Goal: Task Accomplishment & Management: Manage account settings

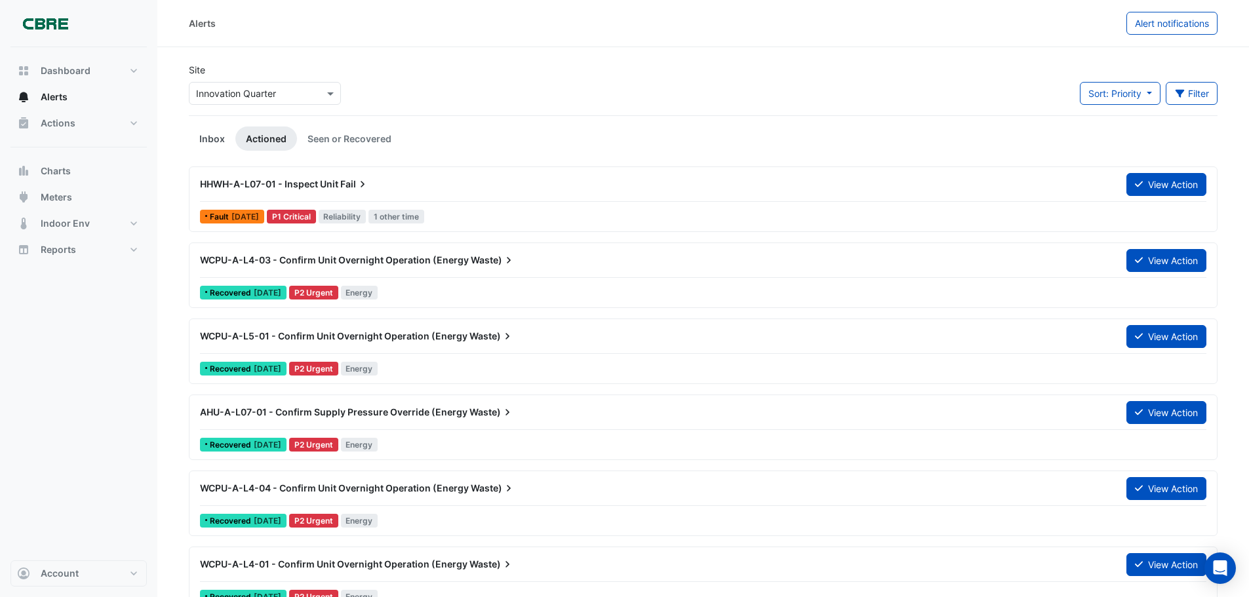
click at [212, 130] on link "Inbox" at bounding box center [212, 139] width 47 height 24
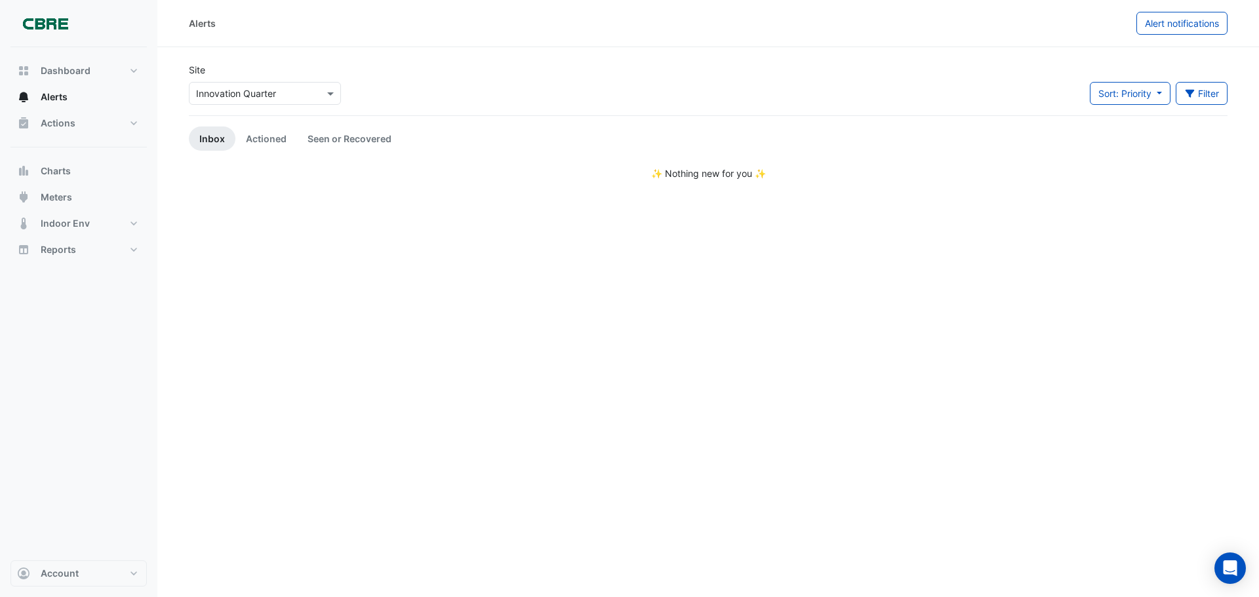
click at [295, 84] on div "Select a Site × Innovation Quarter" at bounding box center [265, 93] width 152 height 23
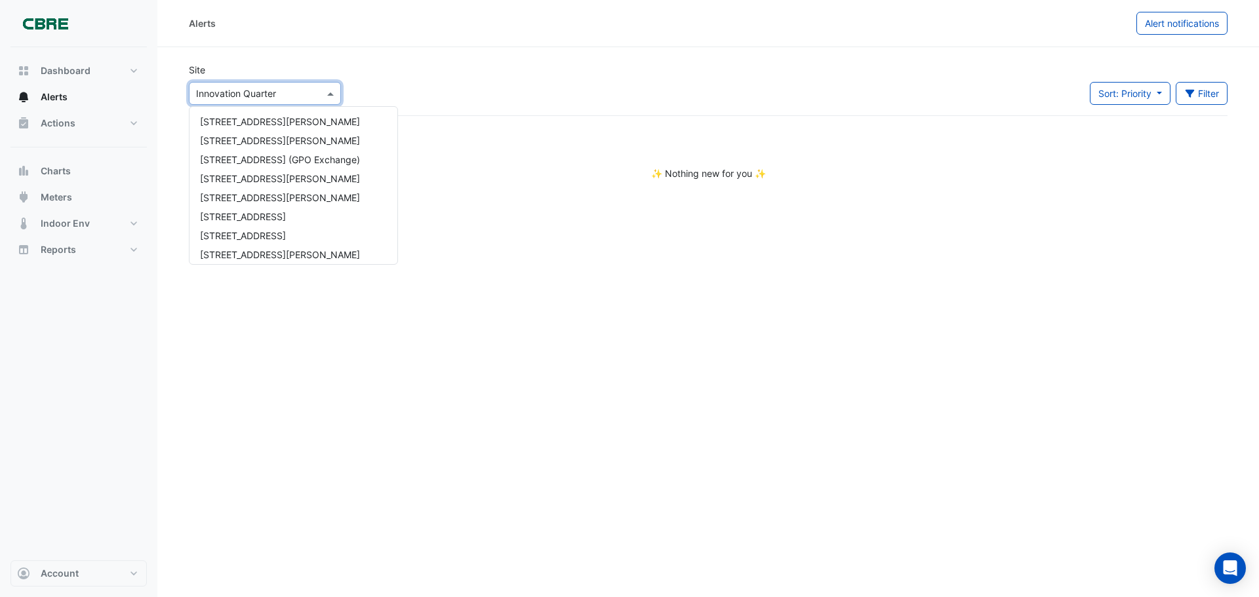
scroll to position [994, 0]
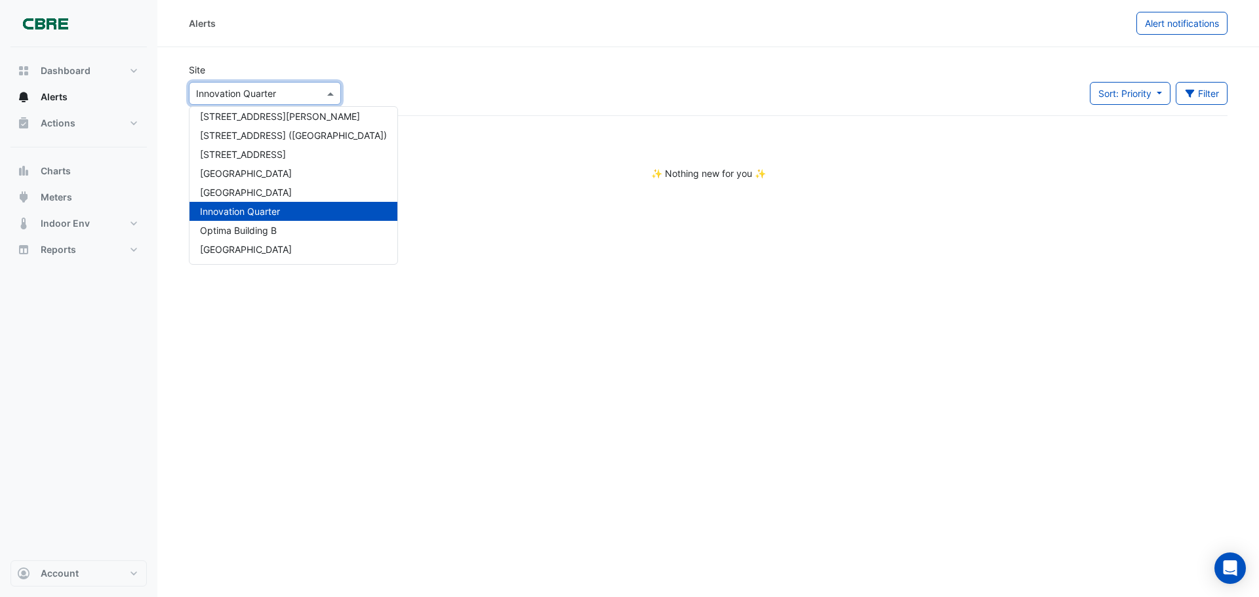
click at [402, 60] on section "Site Select a Site × Innovation Quarter 1 Martin Place 1 Shelley Street 10 Fran…" at bounding box center [708, 113] width 1102 height 133
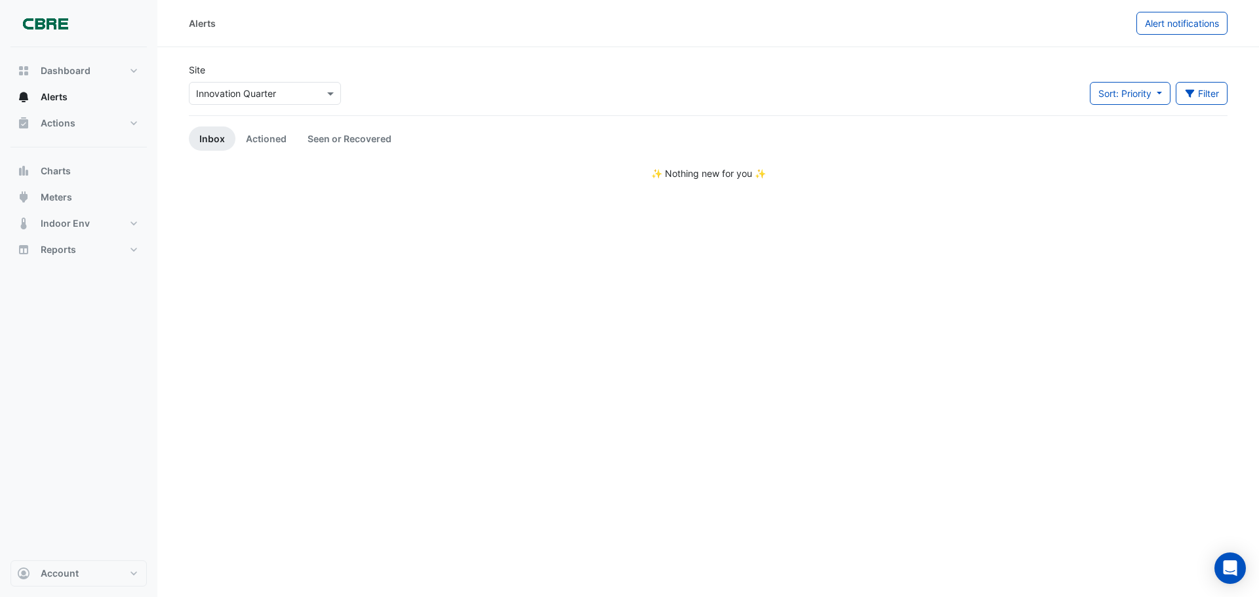
click at [334, 76] on div "Site Select a Site × Innovation Quarter" at bounding box center [265, 84] width 152 height 42
click at [332, 89] on span at bounding box center [332, 94] width 16 height 14
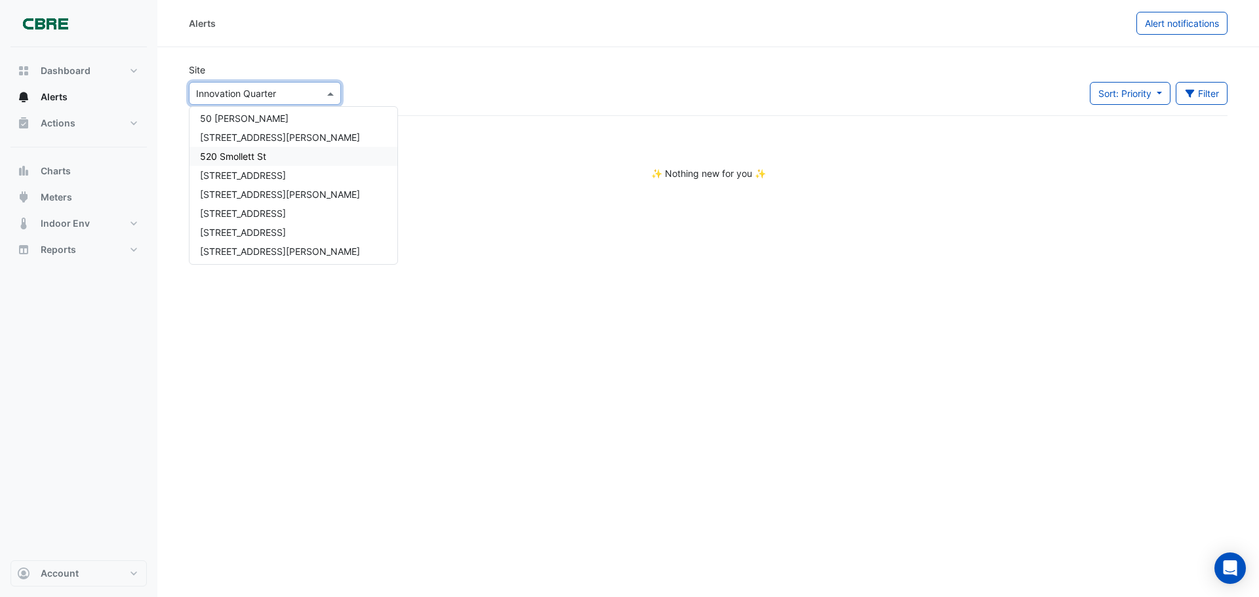
scroll to position [687, 0]
click at [264, 235] on span "[STREET_ADDRESS]" at bounding box center [243, 233] width 86 height 11
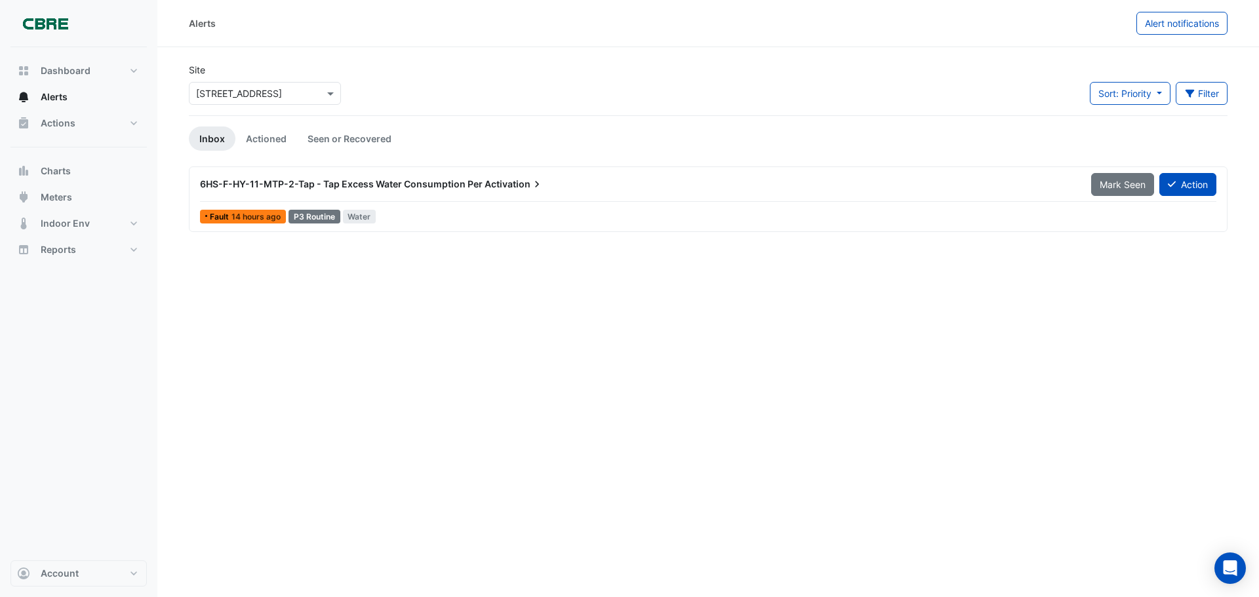
click at [926, 174] on div "6HS-F-HY-11-MTP-2-Tap - Tap Excess Water Consumption Per Activation" at bounding box center [637, 184] width 891 height 24
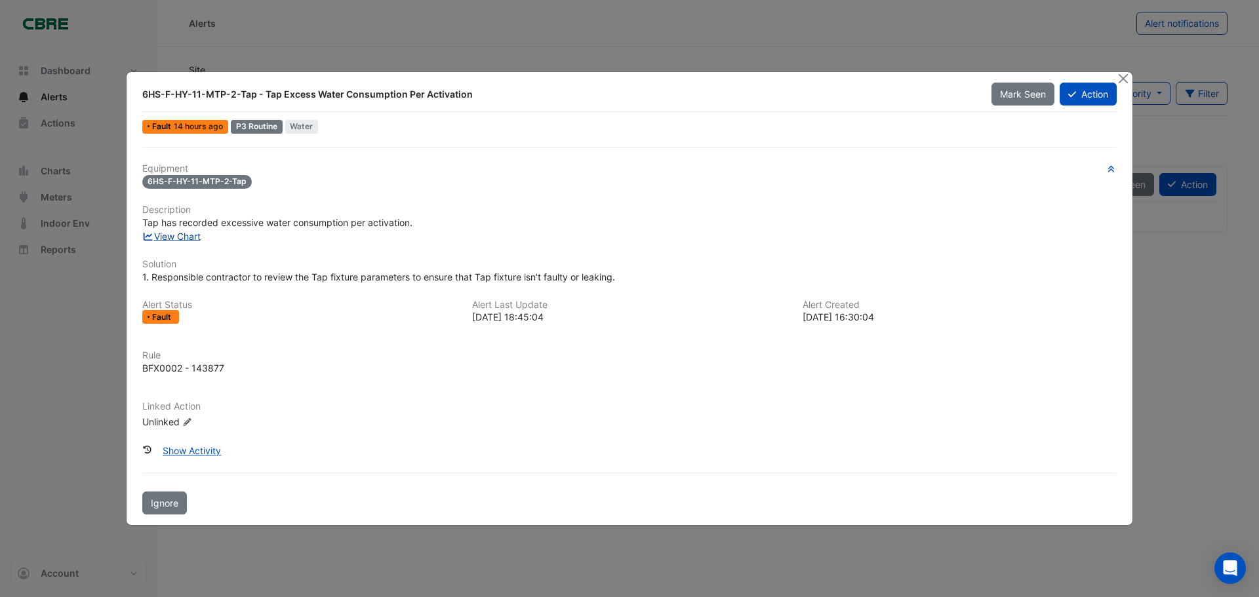
click at [172, 238] on link "View Chart" at bounding box center [171, 236] width 58 height 11
click at [1123, 78] on button "Close" at bounding box center [1123, 79] width 14 height 14
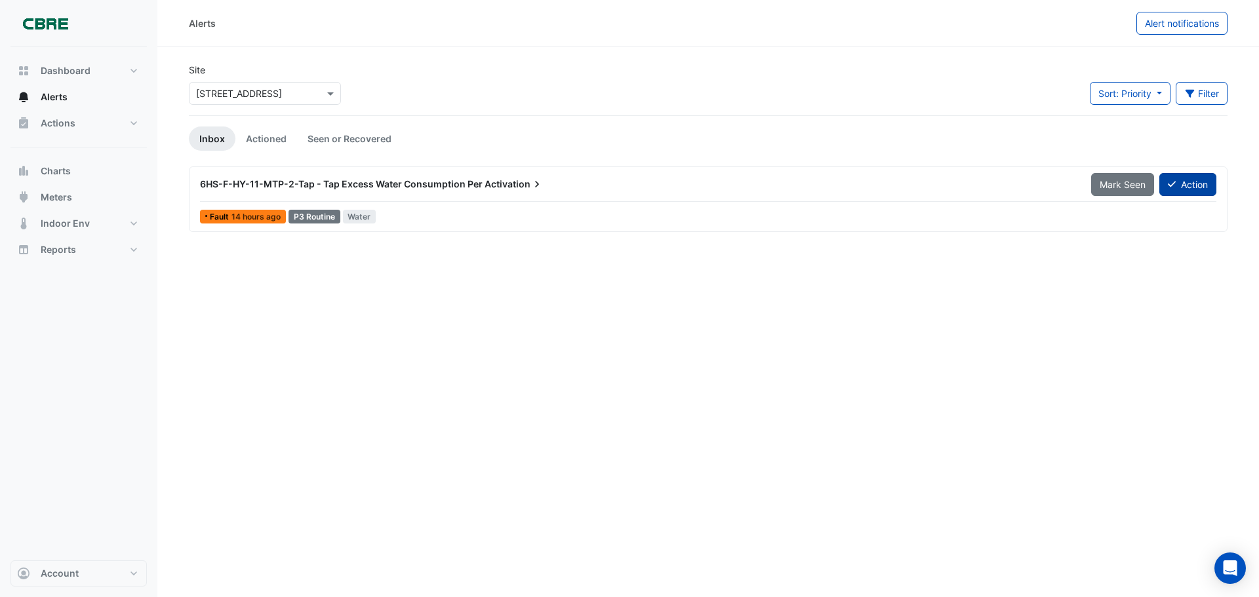
click at [1179, 176] on button "Action" at bounding box center [1187, 184] width 57 height 23
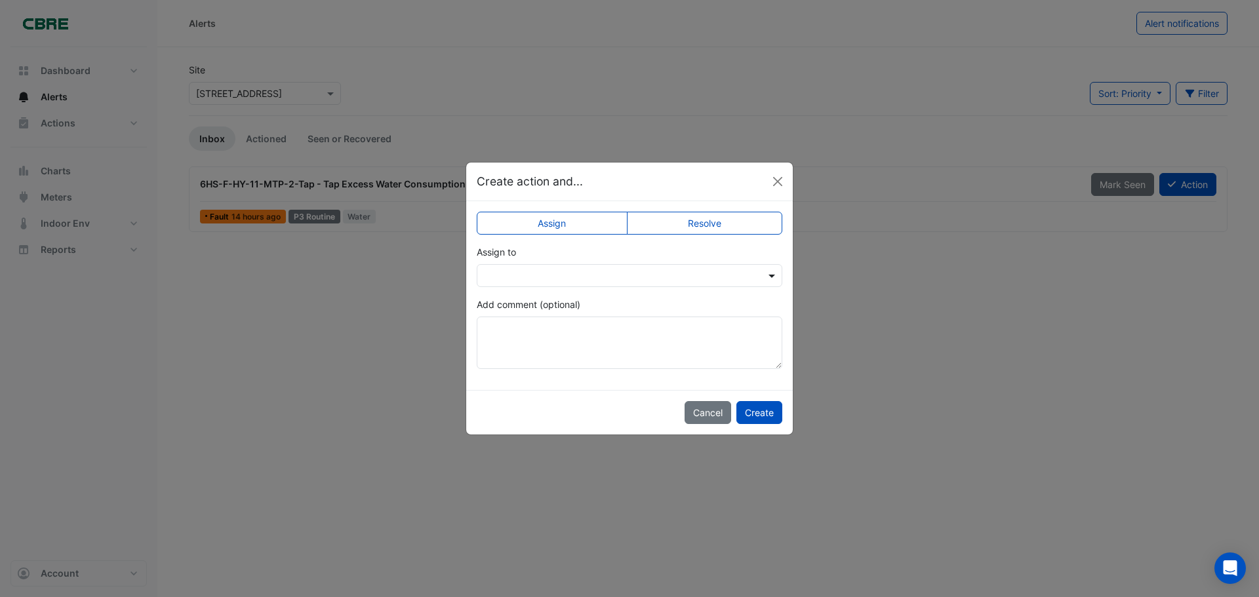
click at [771, 279] on span at bounding box center [773, 276] width 16 height 14
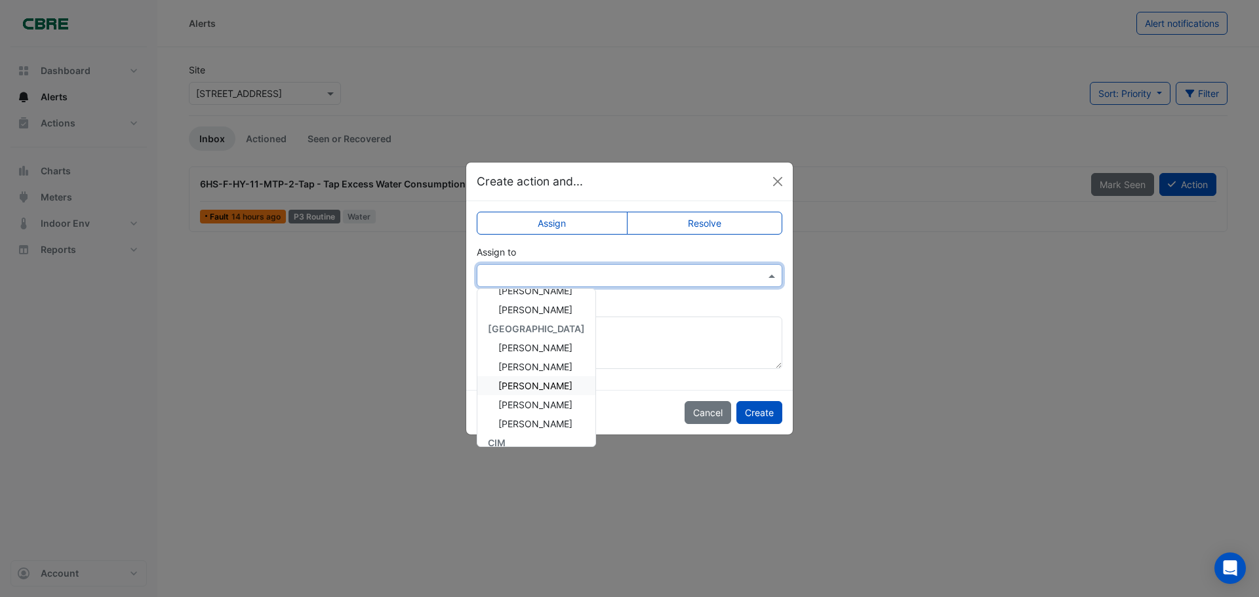
scroll to position [109, 0]
click at [529, 389] on span "Lance Birkett" at bounding box center [535, 385] width 74 height 11
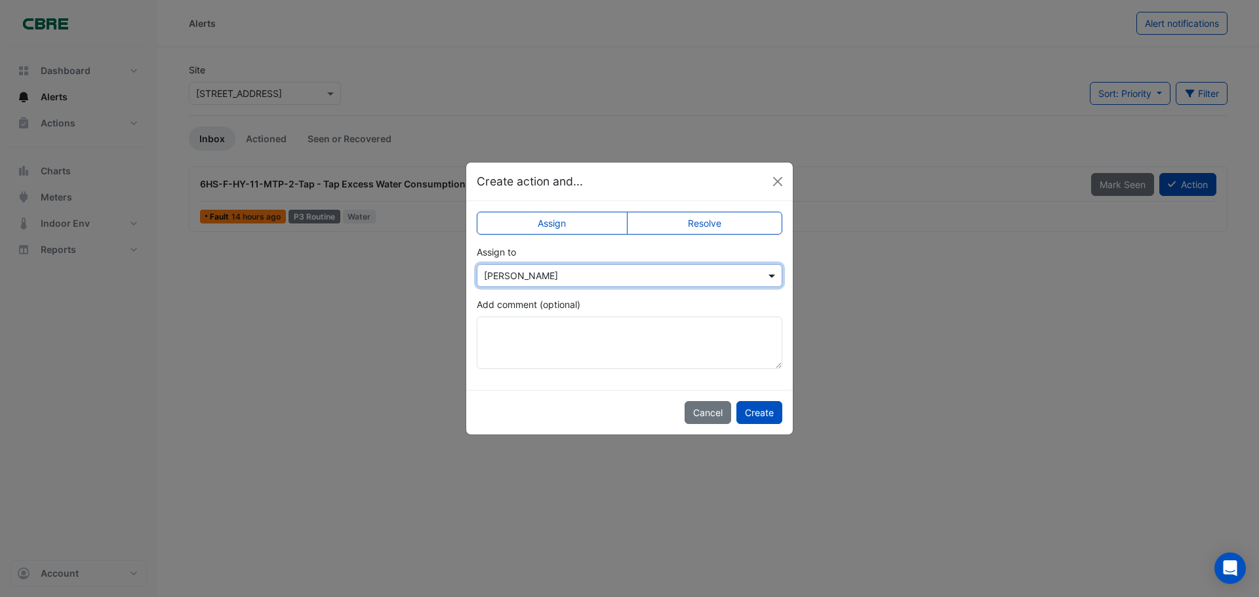
click at [775, 277] on span at bounding box center [773, 276] width 16 height 14
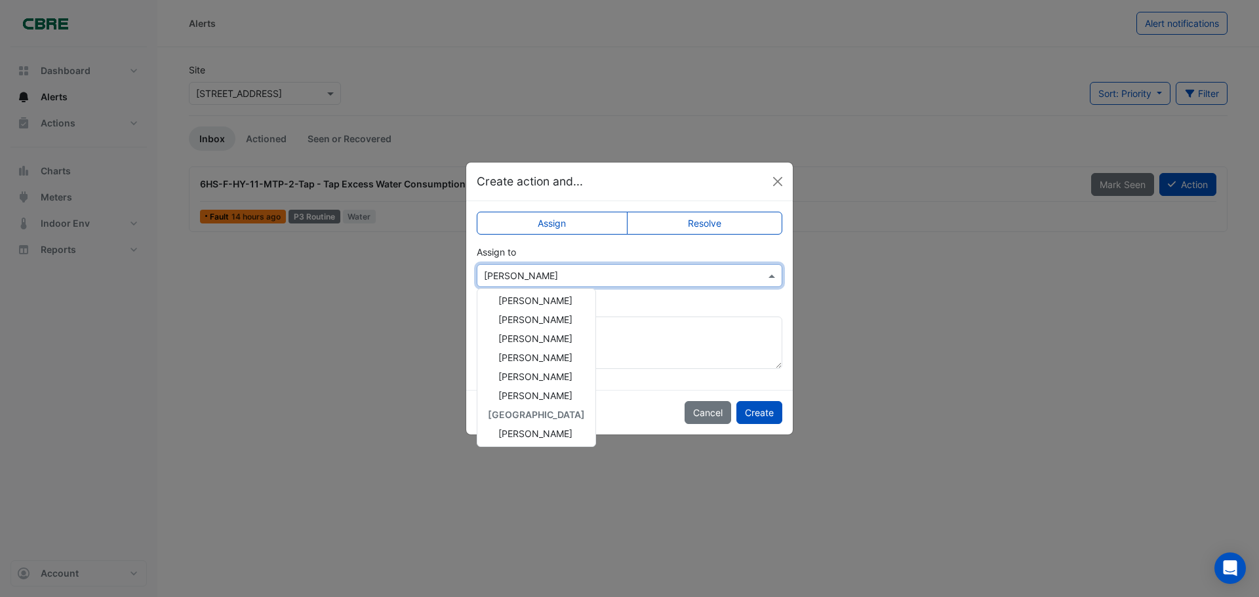
scroll to position [21, 0]
click at [340, 353] on ngb-modal-window "Create action and... Assign Resolve Assign to × Lance Birkett Alerton Hasan Miq…" at bounding box center [629, 298] width 1259 height 597
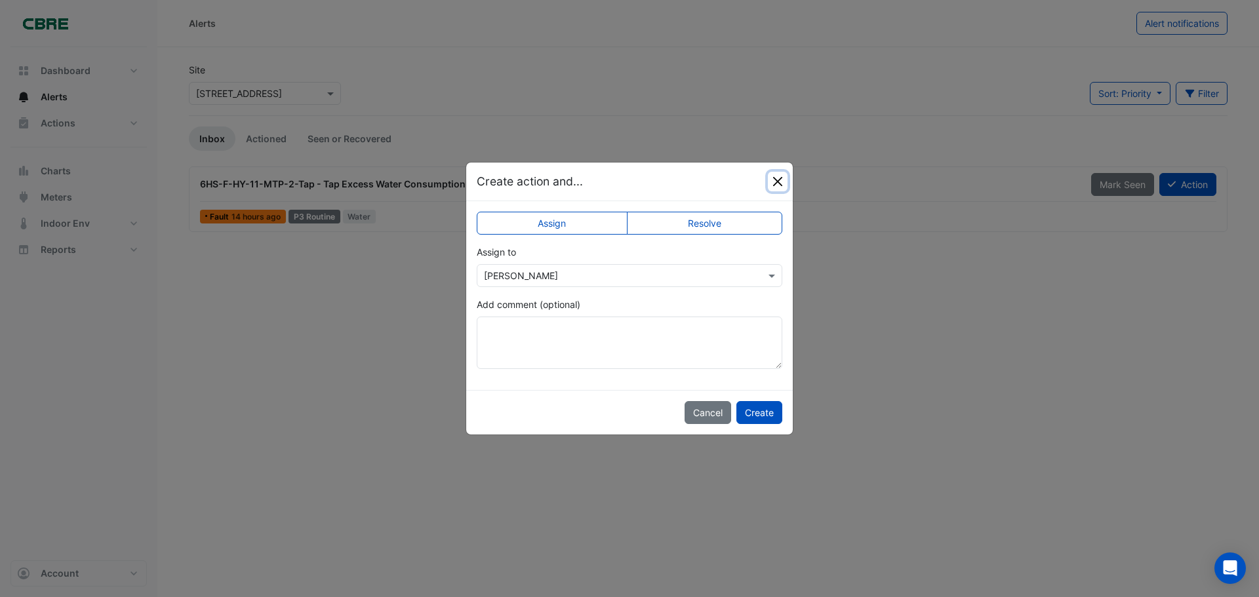
click at [771, 186] on button "Close" at bounding box center [778, 182] width 20 height 20
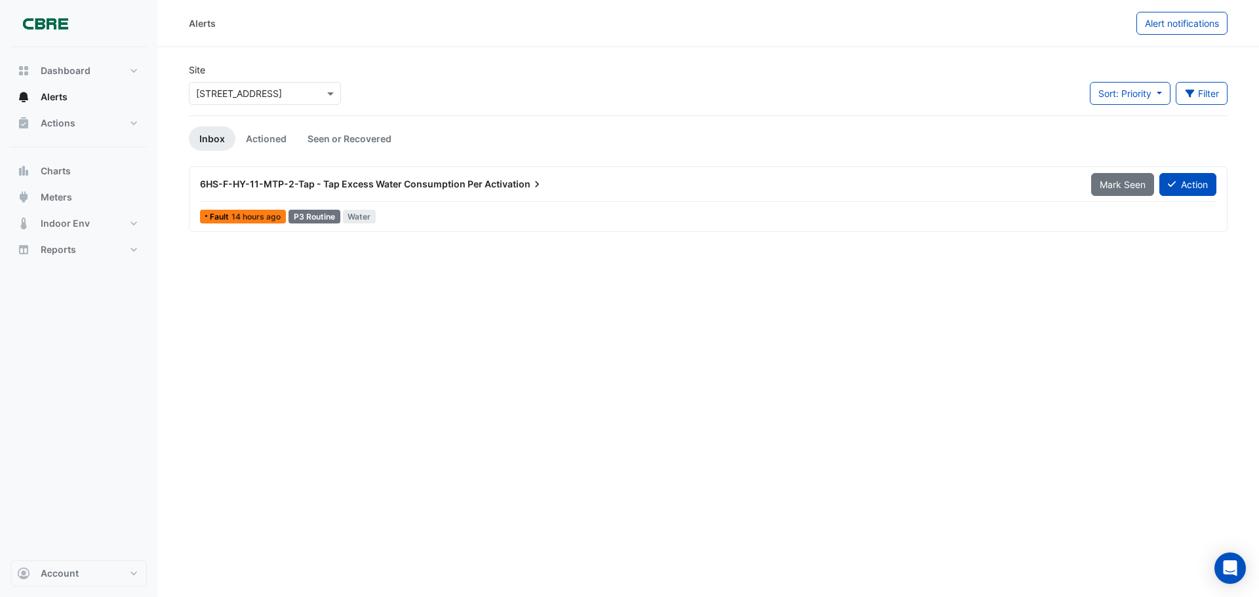
click at [528, 192] on div "6HS-F-HY-11-MTP-2-Tap - Tap Excess Water Consumption Per Activation" at bounding box center [637, 184] width 891 height 24
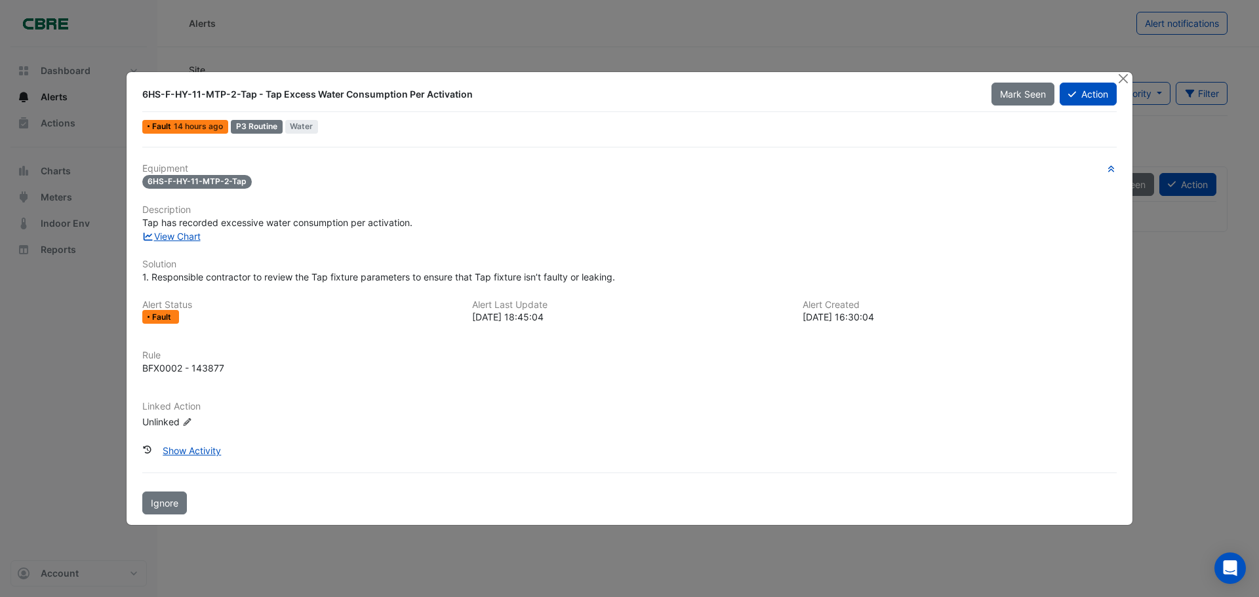
click at [528, 192] on div "Equipment 6HS-F-HY-11-MTP-2-Tap Description Tap has recorded excessive water co…" at bounding box center [629, 301] width 974 height 277
click at [1117, 83] on button "Close" at bounding box center [1123, 79] width 14 height 14
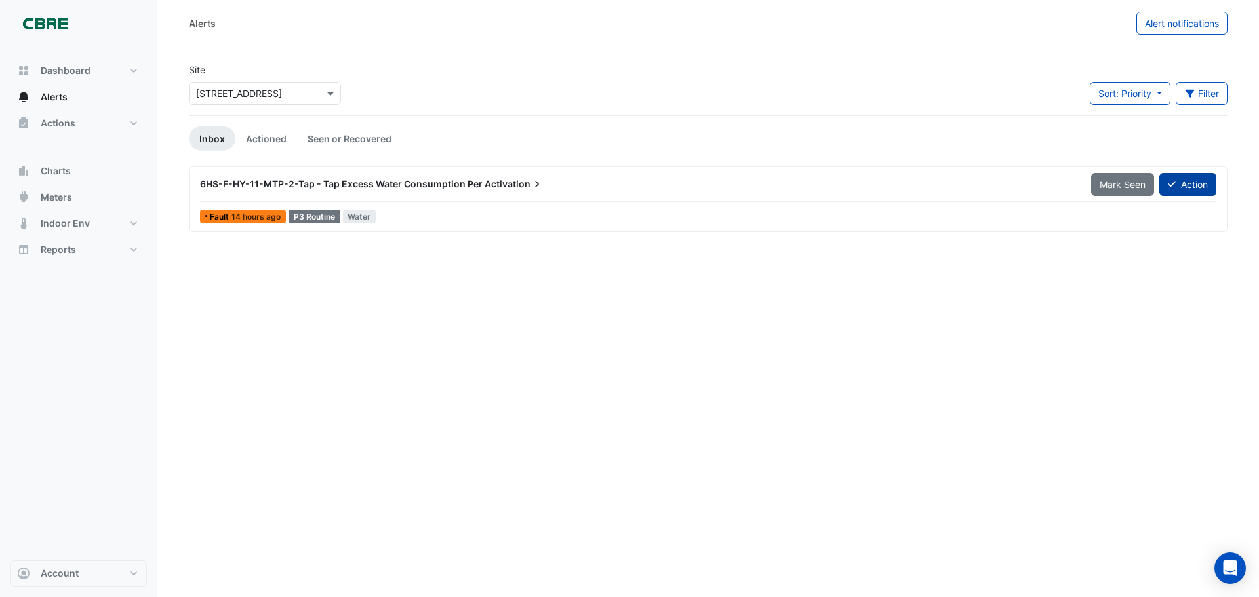
click at [1173, 182] on icon at bounding box center [1172, 184] width 8 height 9
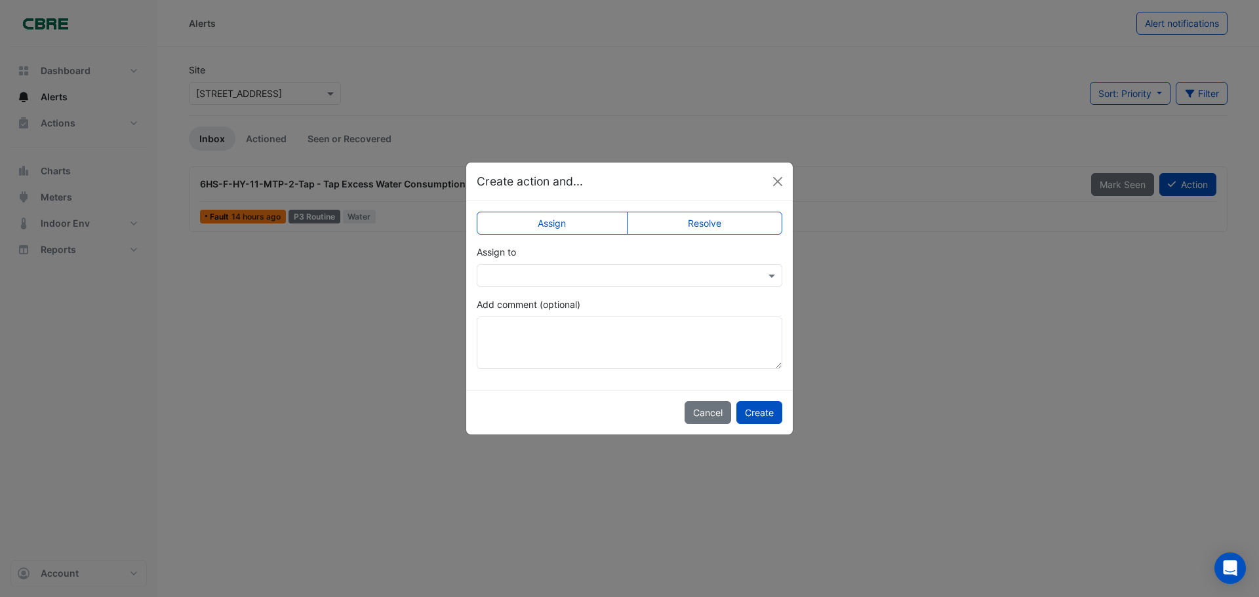
click at [727, 228] on label "Resolve" at bounding box center [705, 223] width 156 height 23
click at [770, 178] on button "Close" at bounding box center [778, 182] width 20 height 20
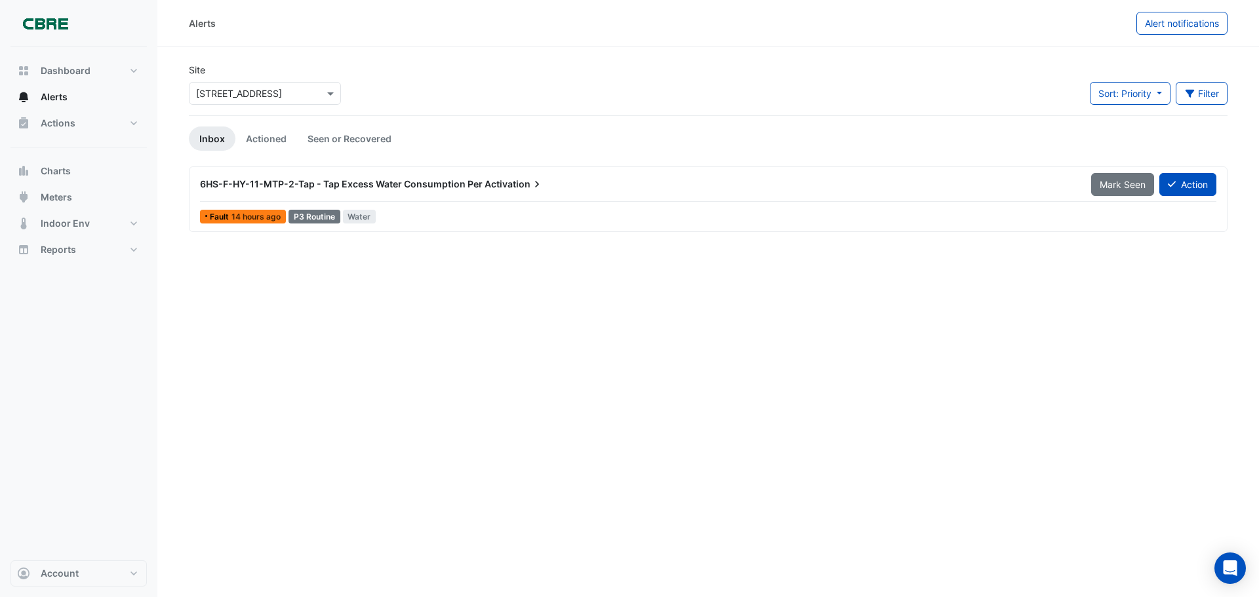
click at [469, 176] on div "6HS-F-HY-11-MTP-2-Tap - Tap Excess Water Consumption Per Activation" at bounding box center [637, 184] width 891 height 24
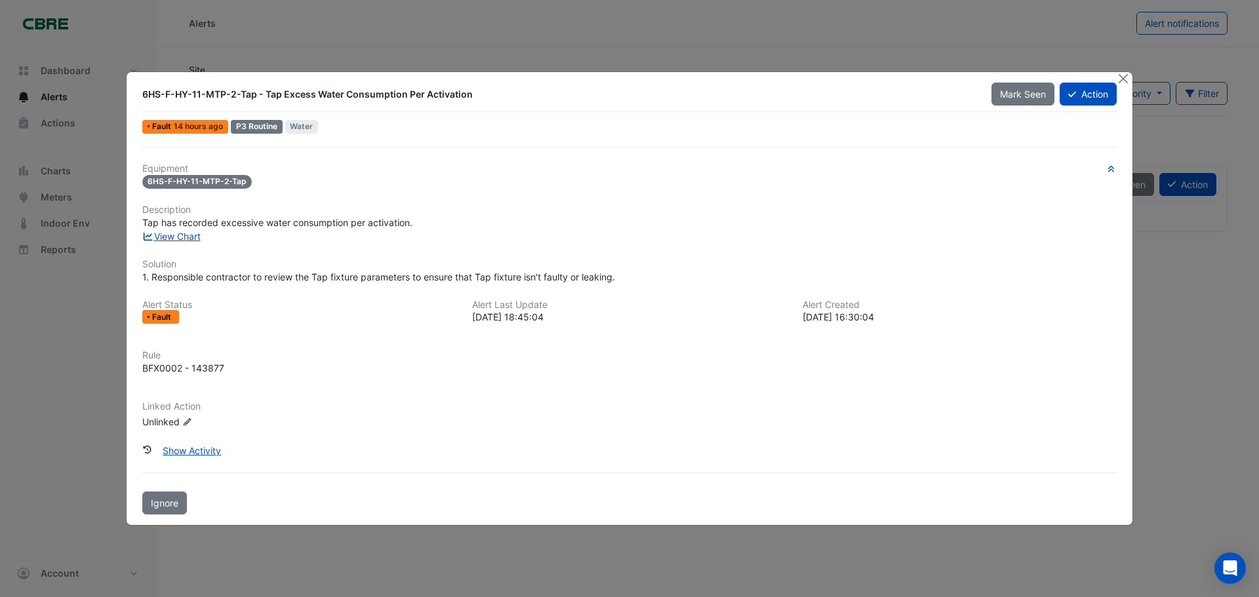
drag, startPoint x: 181, startPoint y: 181, endPoint x: 249, endPoint y: 185, distance: 68.3
click at [249, 185] on div "6HS-F-HY-11-MTP-2-Tap" at bounding box center [629, 181] width 974 height 15
click at [169, 235] on link "View Chart" at bounding box center [171, 236] width 58 height 11
click at [588, 274] on span "1. Responsible contractor to review the Tap fixture parameters to ensure that T…" at bounding box center [378, 276] width 473 height 11
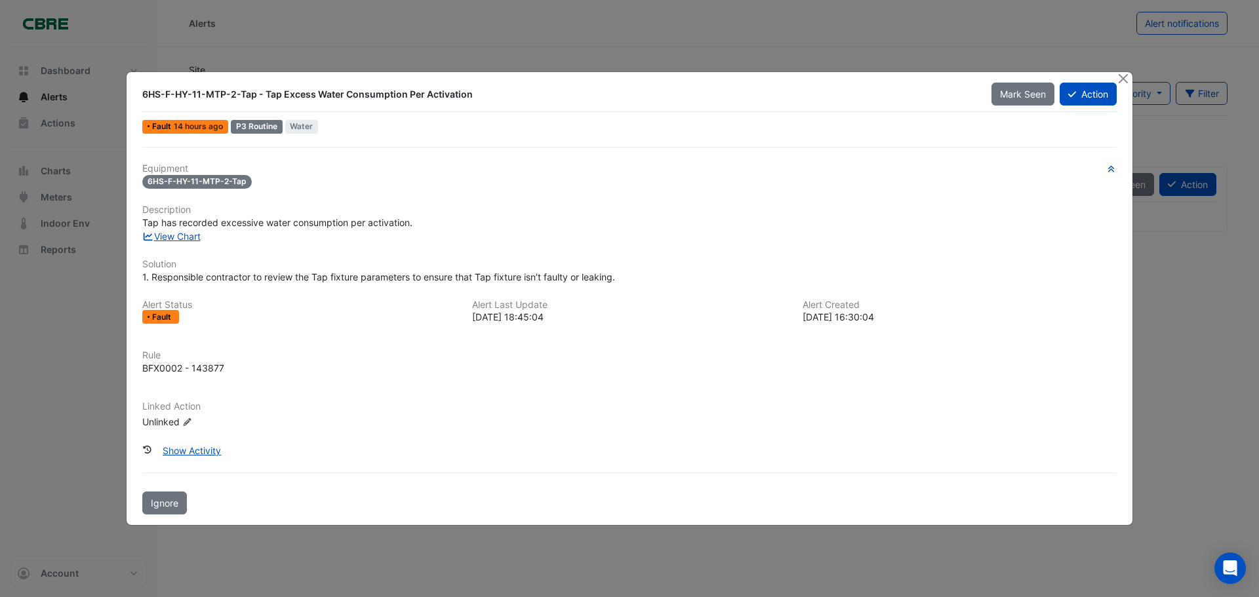
drag, startPoint x: 214, startPoint y: 96, endPoint x: 212, endPoint y: 90, distance: 7.1
click at [212, 90] on div "6HS-F-HY-11-MTP-2-Tap - Tap Excess Water Consumption Per Activation" at bounding box center [558, 94] width 833 height 13
click at [161, 234] on link "View Chart" at bounding box center [171, 236] width 58 height 11
click at [1081, 106] on button "Action" at bounding box center [1088, 94] width 57 height 23
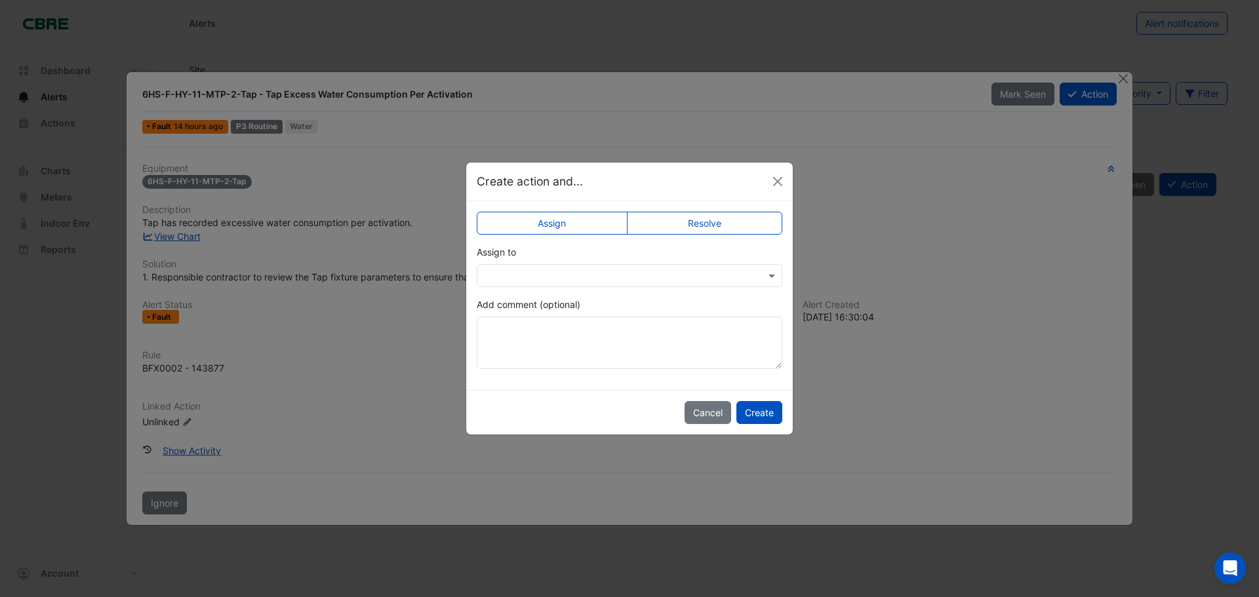
click at [700, 227] on label "Resolve" at bounding box center [705, 223] width 156 height 23
click at [772, 412] on button "Create" at bounding box center [759, 412] width 46 height 23
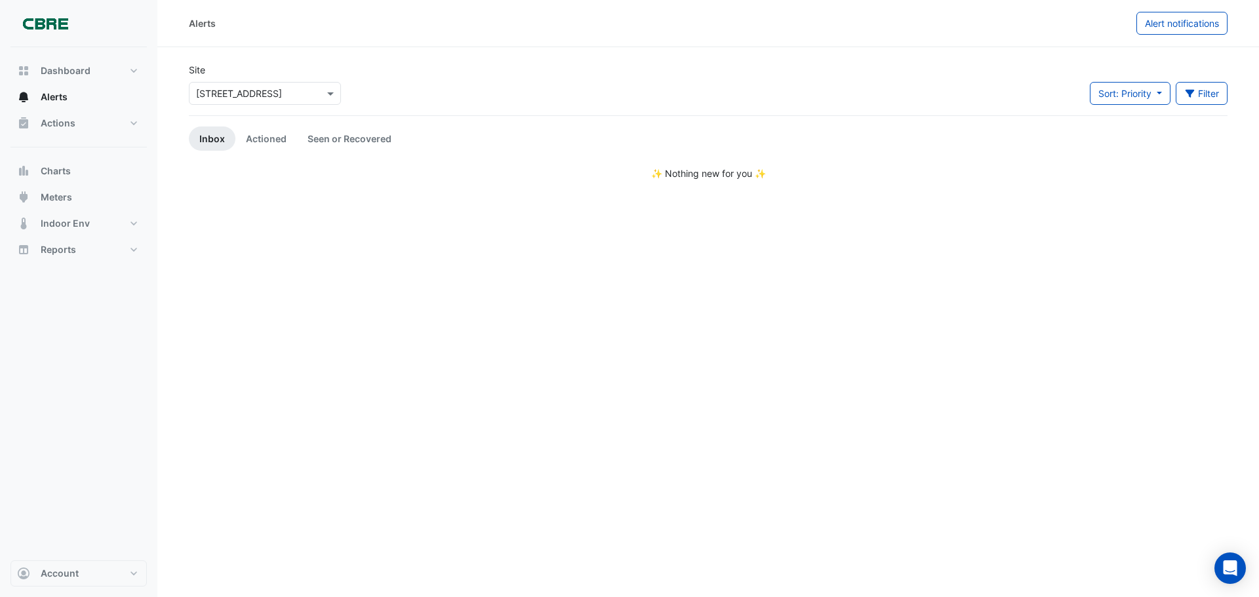
click at [232, 104] on div "Select a Site × 6 Hassall Street" at bounding box center [265, 93] width 152 height 23
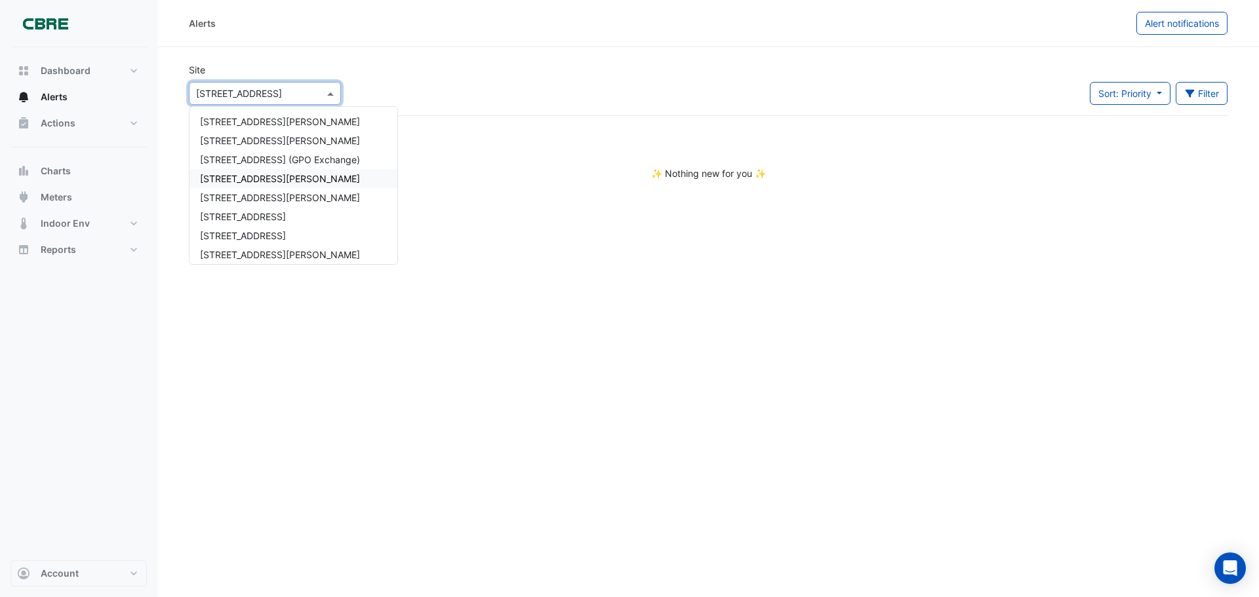
click at [421, 70] on div "Site Select a Site × 6 Hassall Street 1 Martin Place 1 Shelley Street 10 Frankl…" at bounding box center [708, 89] width 1054 height 52
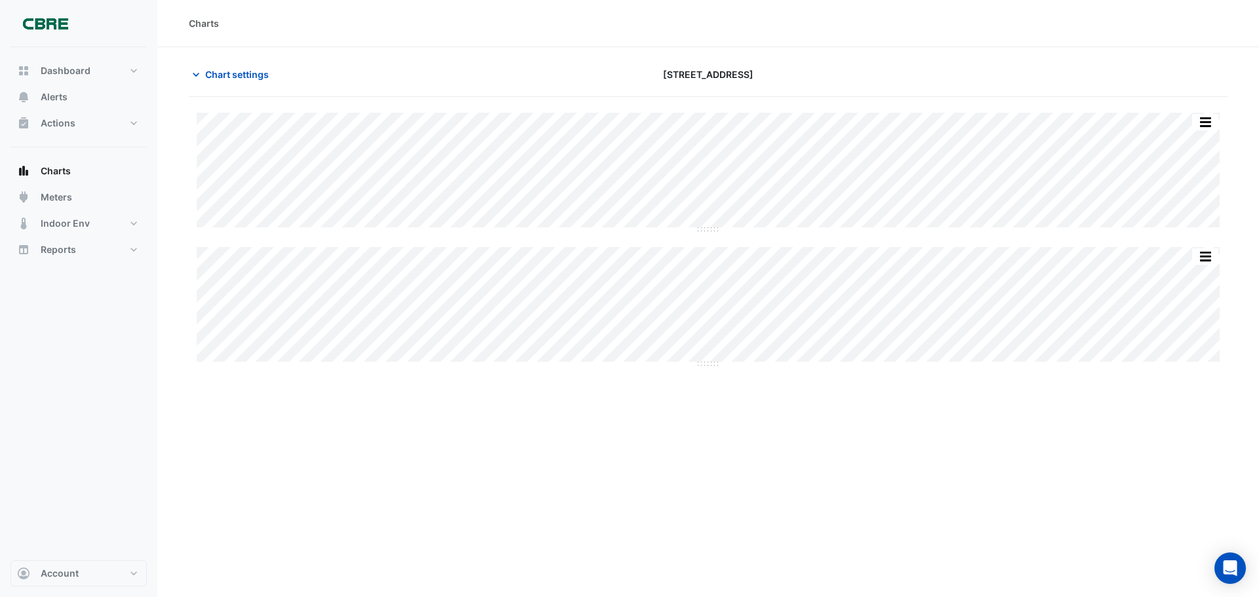
click at [455, 433] on div "Charts Chart settings [STREET_ADDRESS] Split All Split None Print Save as JPEG …" at bounding box center [708, 298] width 1102 height 597
